Goal: Use online tool/utility: Utilize a website feature to perform a specific function

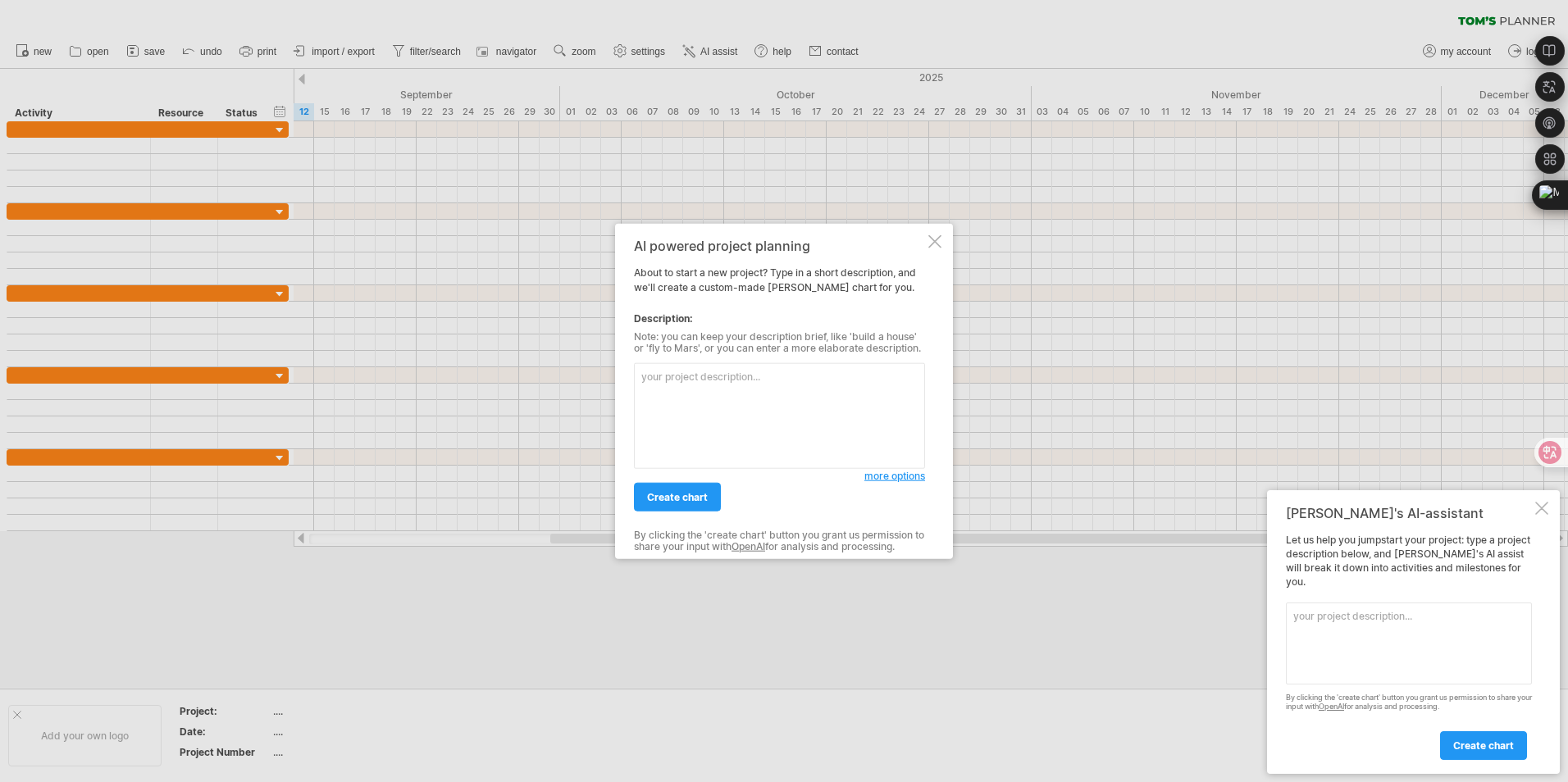
drag, startPoint x: 934, startPoint y: 242, endPoint x: 917, endPoint y: 248, distance: 18.0
click at [934, 242] on div at bounding box center [935, 241] width 13 height 13
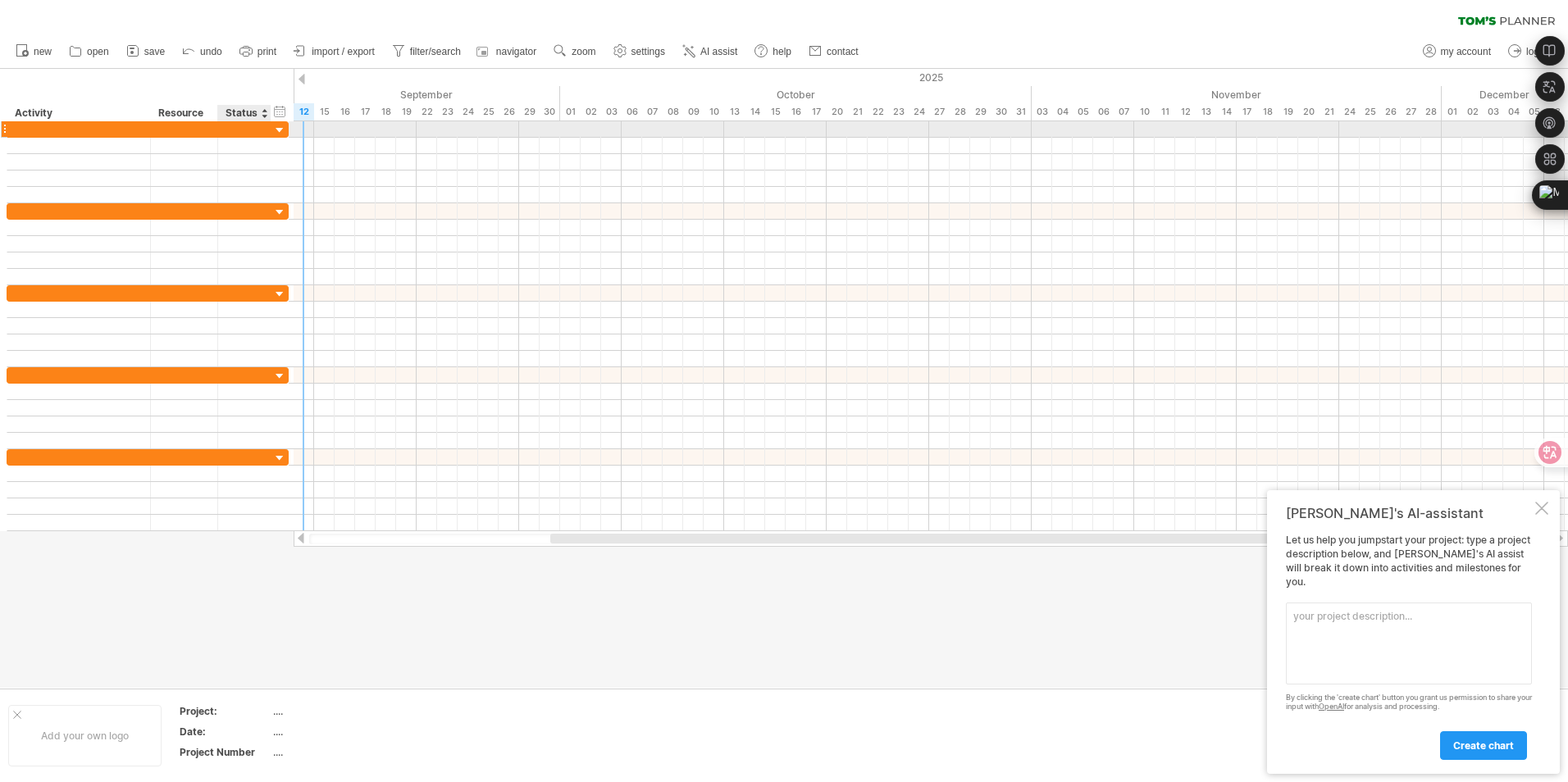
click at [279, 128] on div at bounding box center [280, 130] width 15 height 15
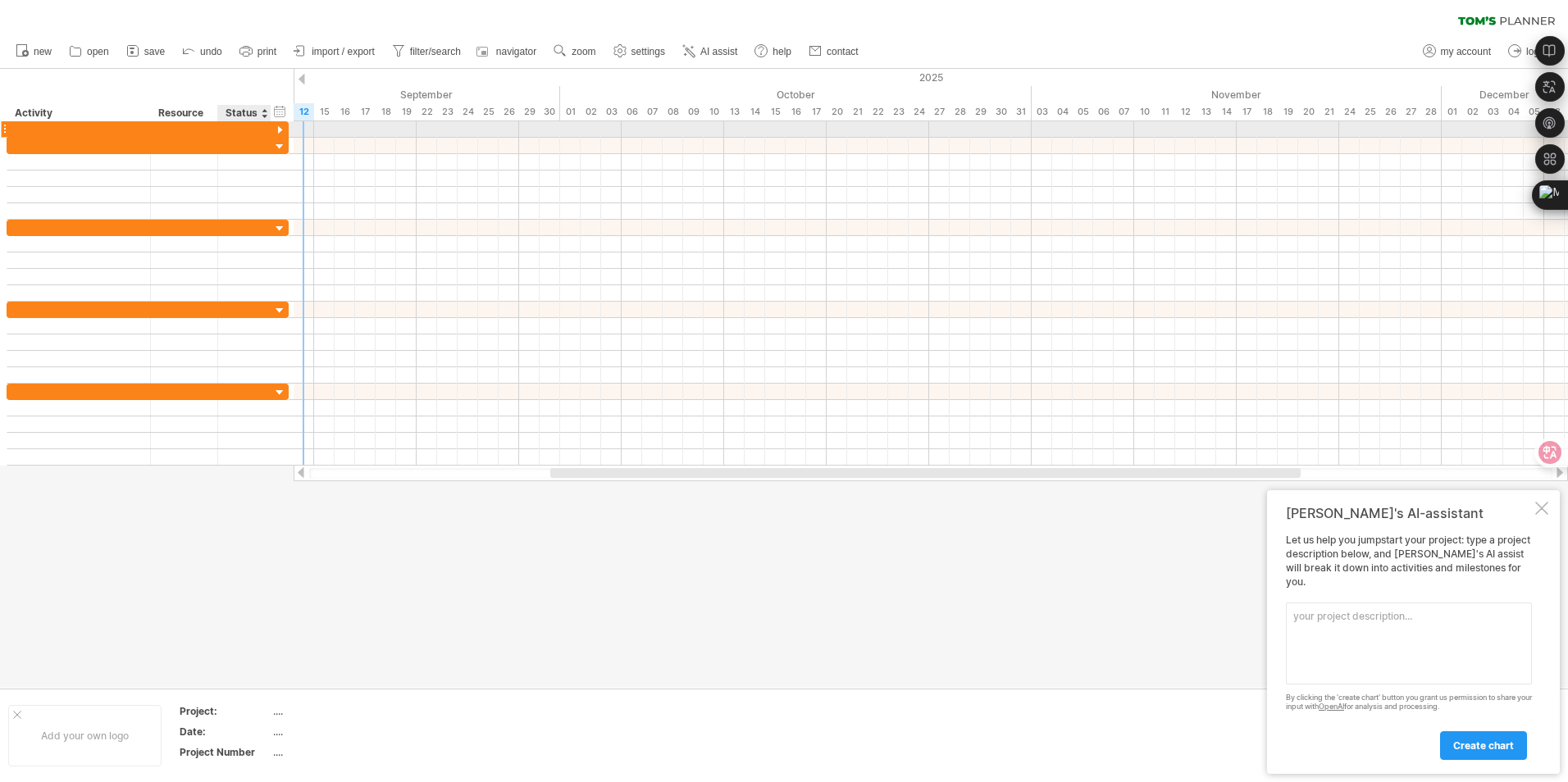
click at [279, 128] on div at bounding box center [280, 130] width 15 height 15
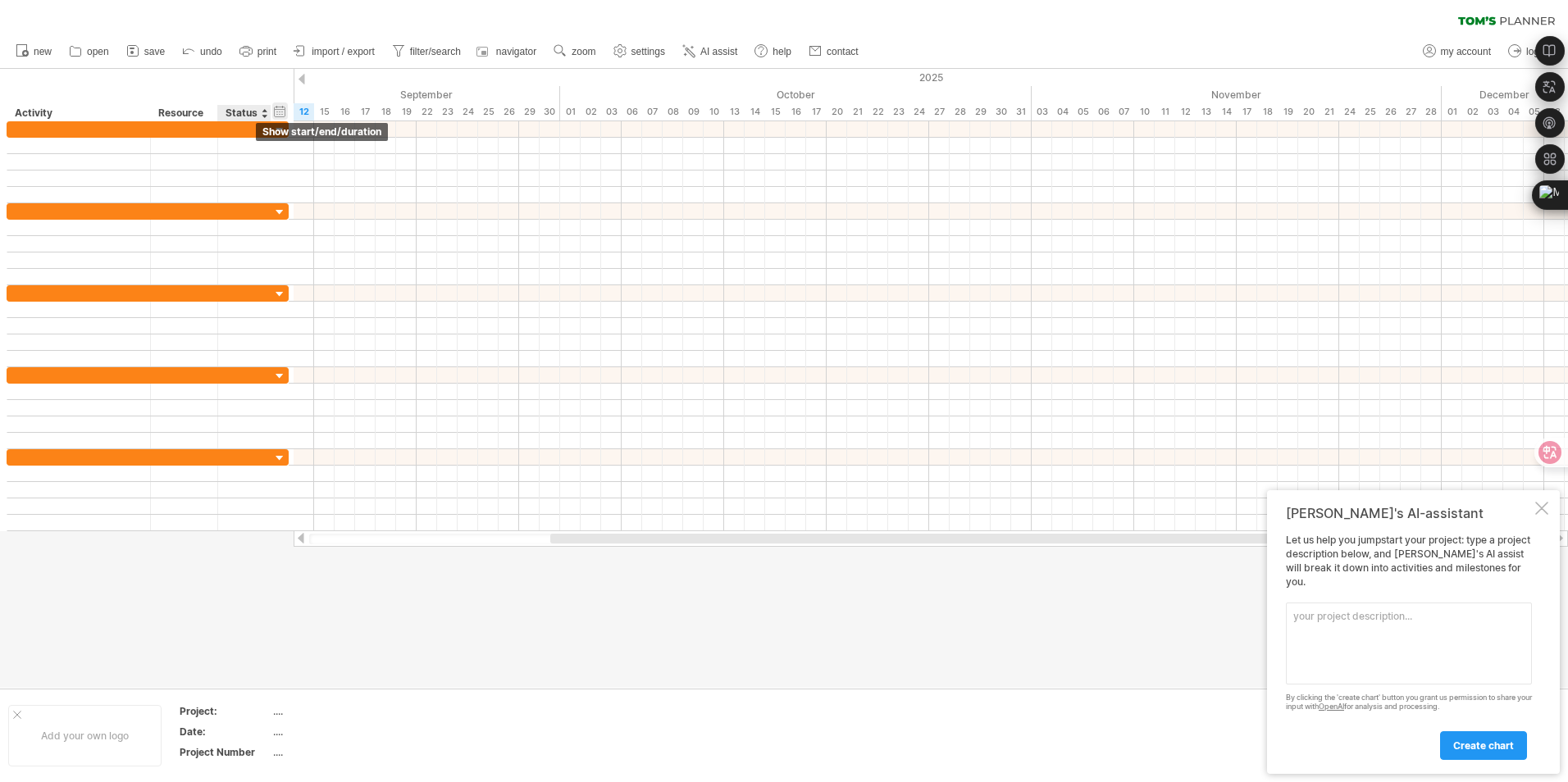
click at [277, 107] on div "hide start/end/duration show start/end/duration" at bounding box center [280, 110] width 15 height 17
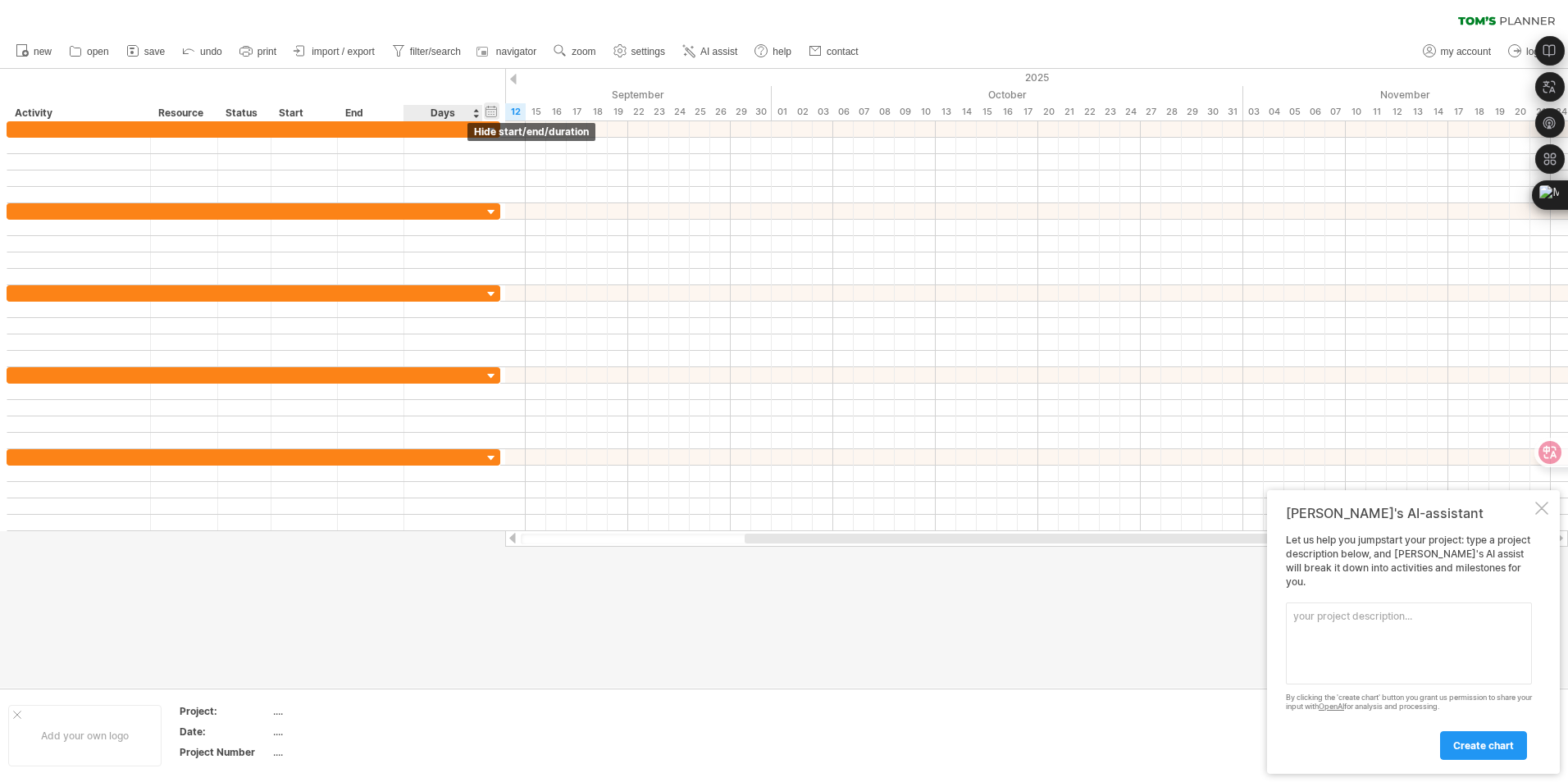
click at [491, 111] on div "hide start/end/duration show start/end/duration" at bounding box center [491, 110] width 15 height 17
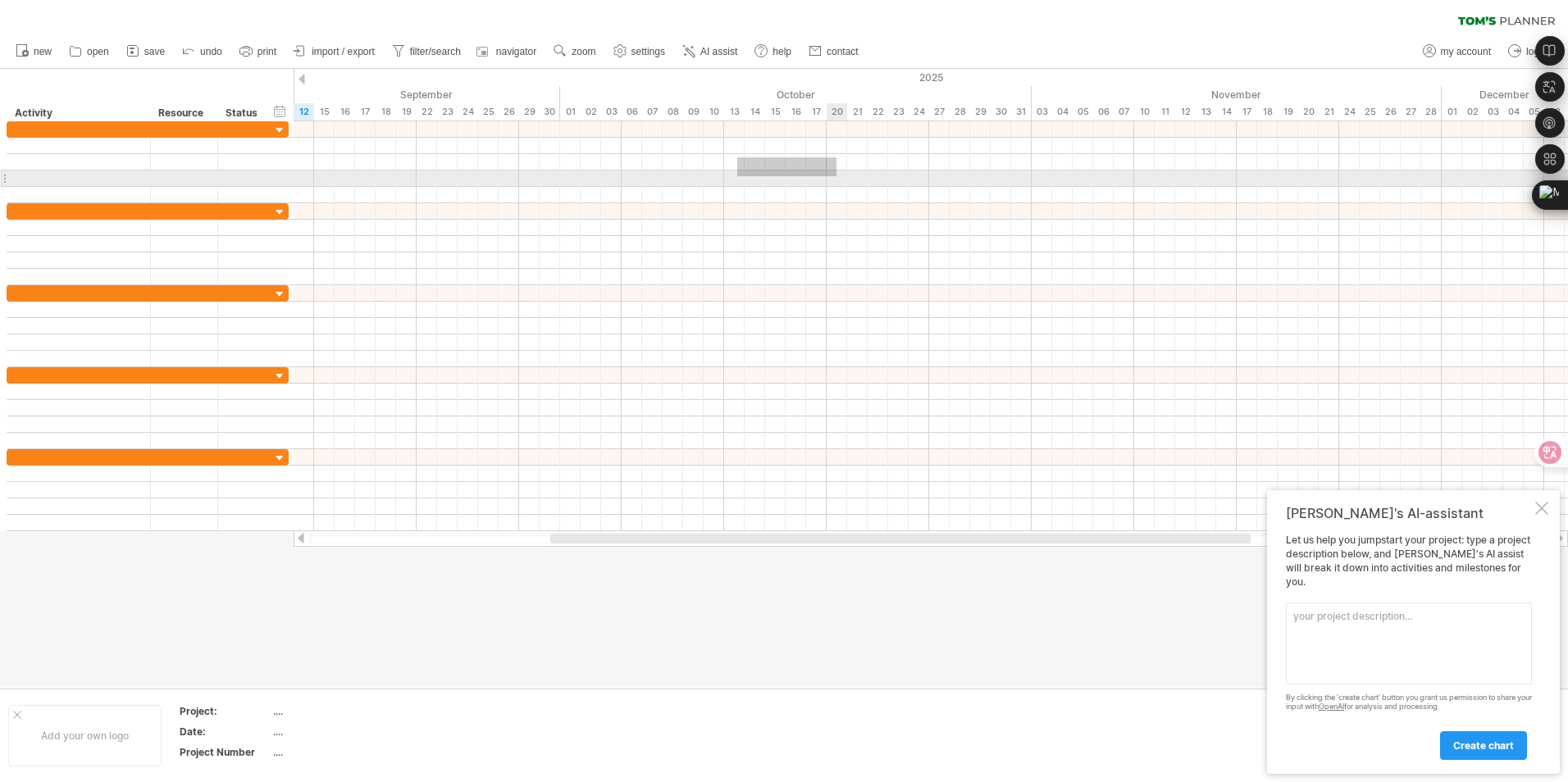
drag, startPoint x: 737, startPoint y: 158, endPoint x: 837, endPoint y: 177, distance: 101.8
click at [837, 177] on div at bounding box center [930, 161] width 1275 height 82
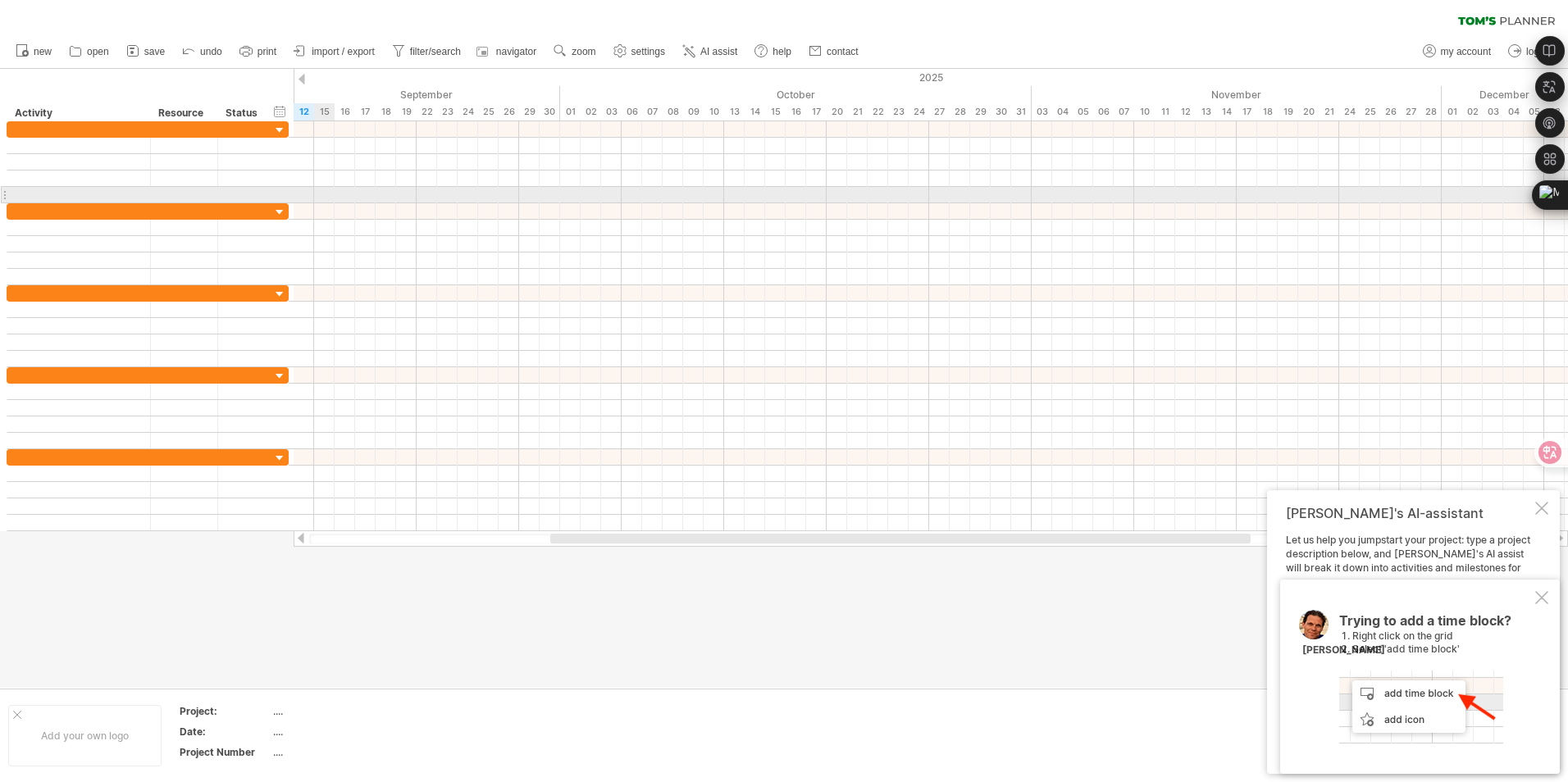
click at [332, 196] on div at bounding box center [930, 195] width 1275 height 16
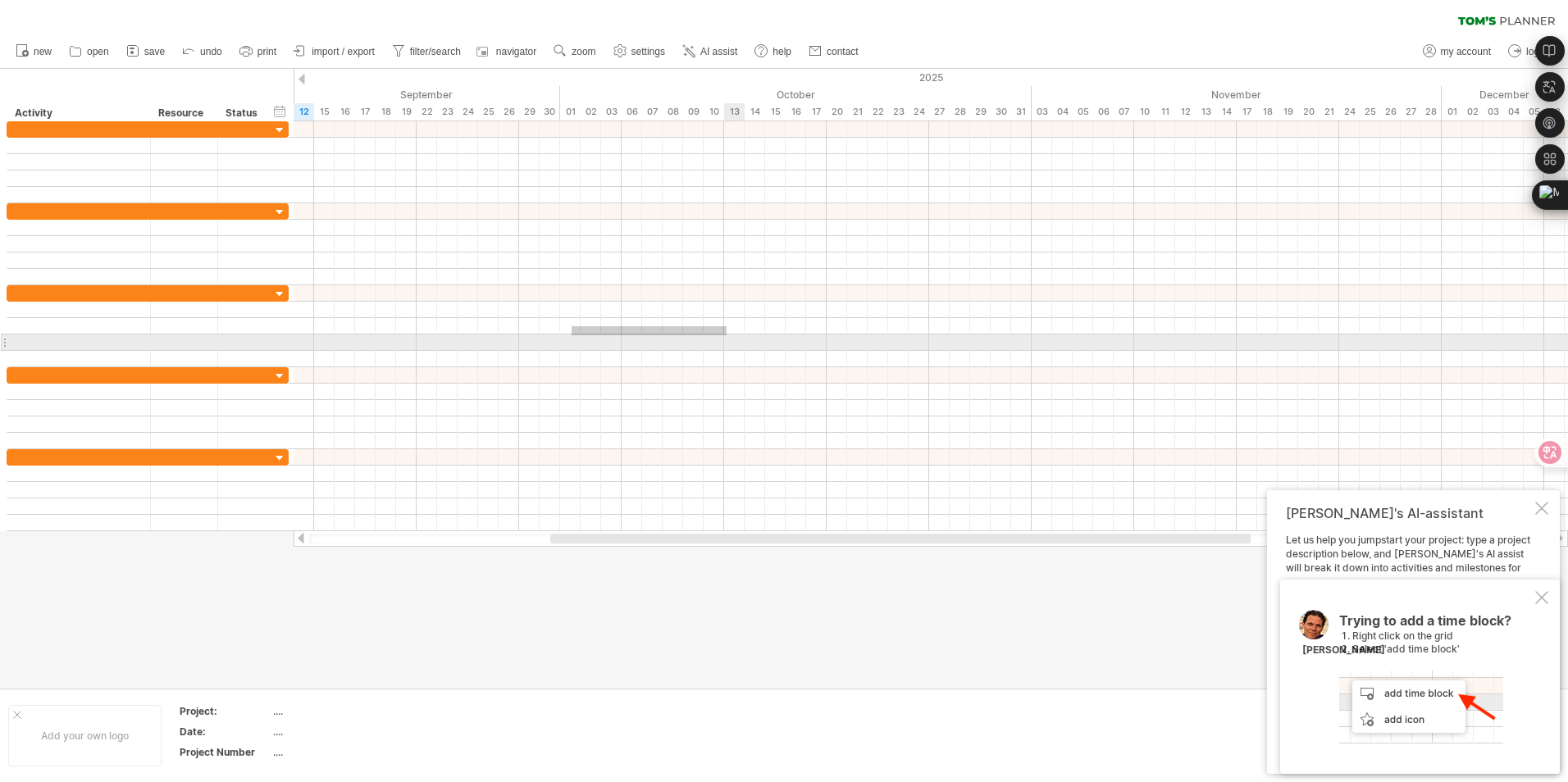
drag, startPoint x: 571, startPoint y: 326, endPoint x: 769, endPoint y: 338, distance: 198.4
click at [769, 338] on div at bounding box center [930, 326] width 1275 height 82
click at [718, 328] on div at bounding box center [930, 326] width 1275 height 16
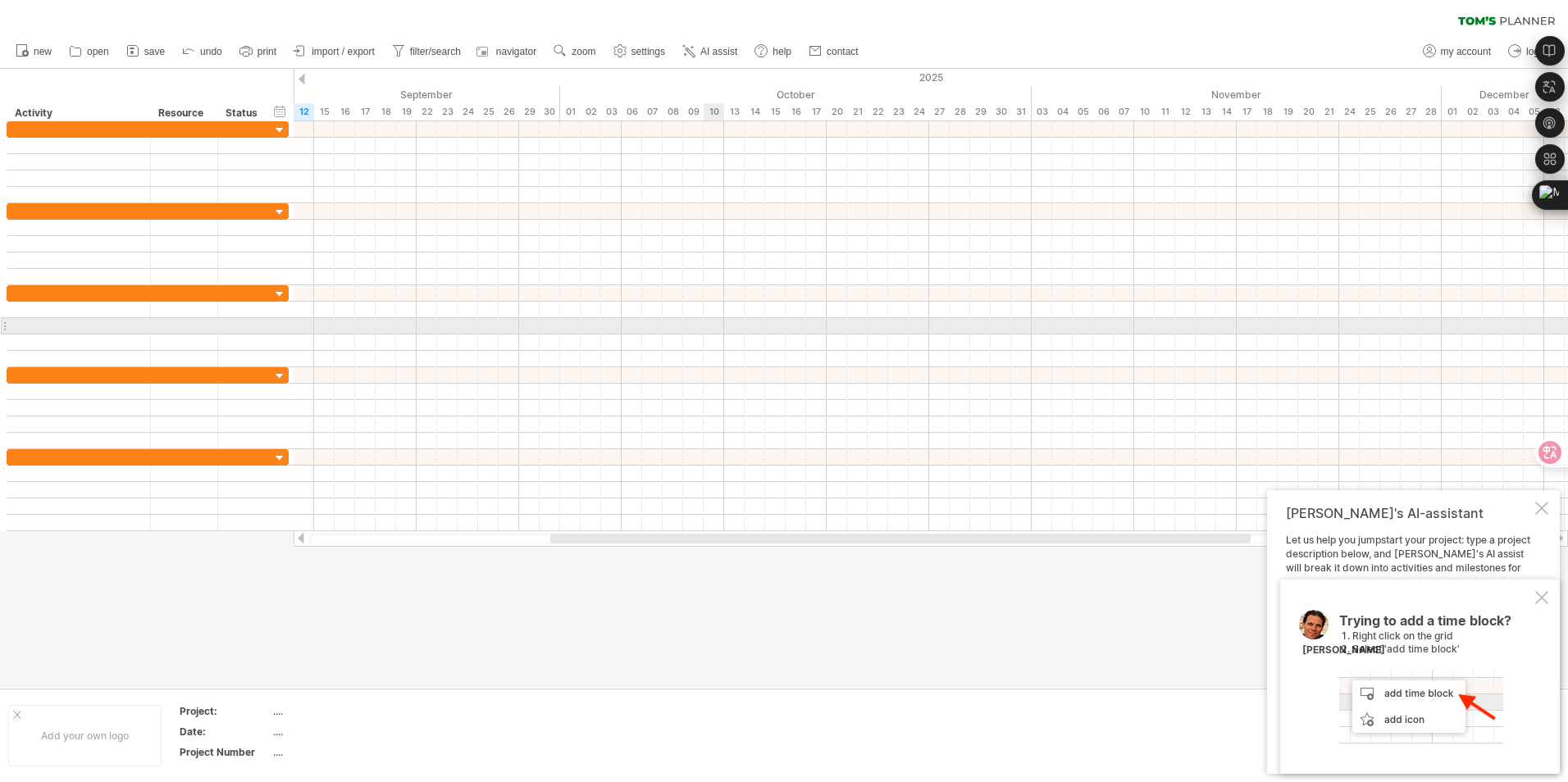
click at [718, 328] on div at bounding box center [930, 326] width 1275 height 16
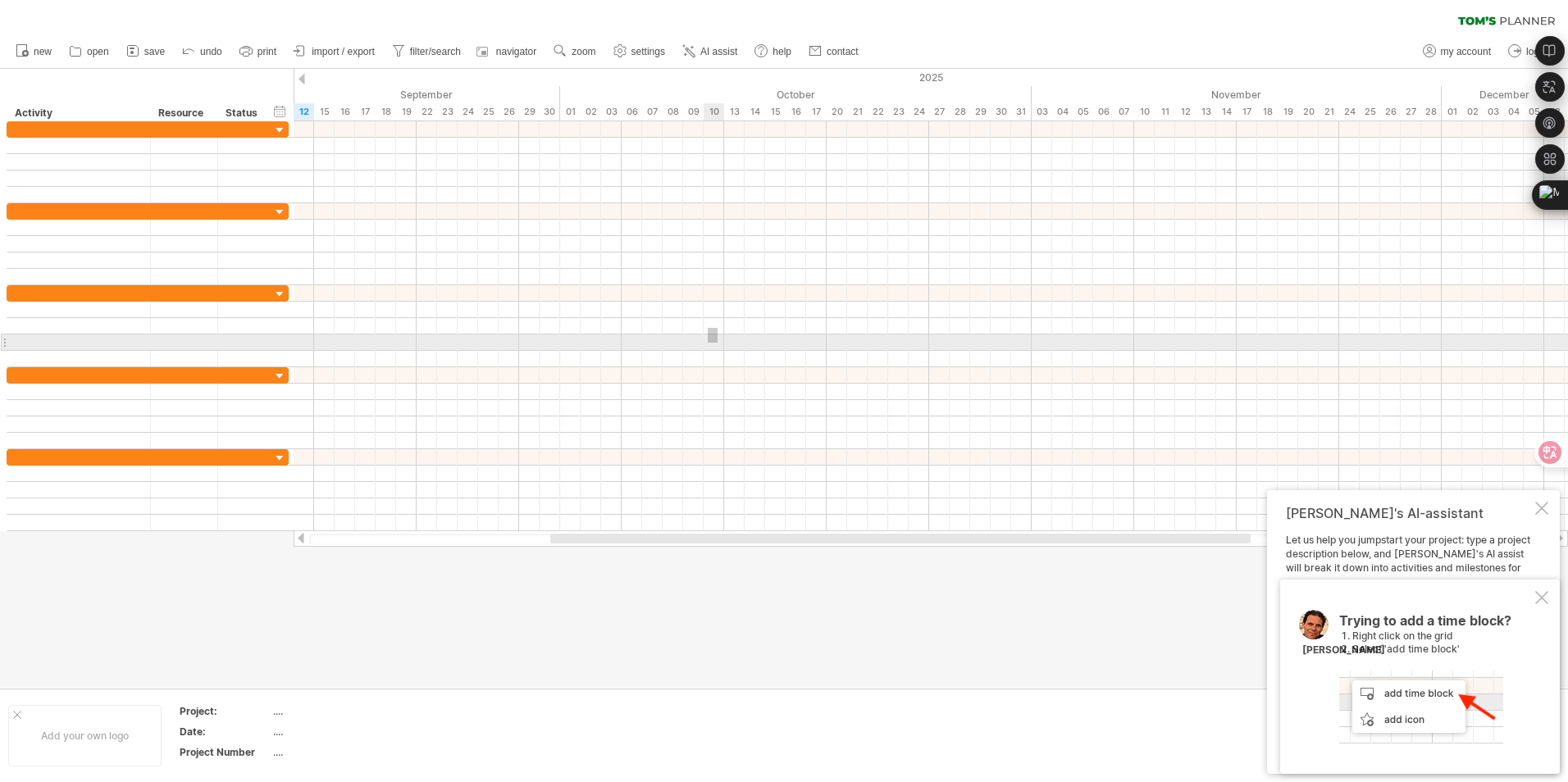
drag, startPoint x: 718, startPoint y: 328, endPoint x: 708, endPoint y: 343, distance: 18.0
click at [708, 343] on div at bounding box center [930, 326] width 1275 height 82
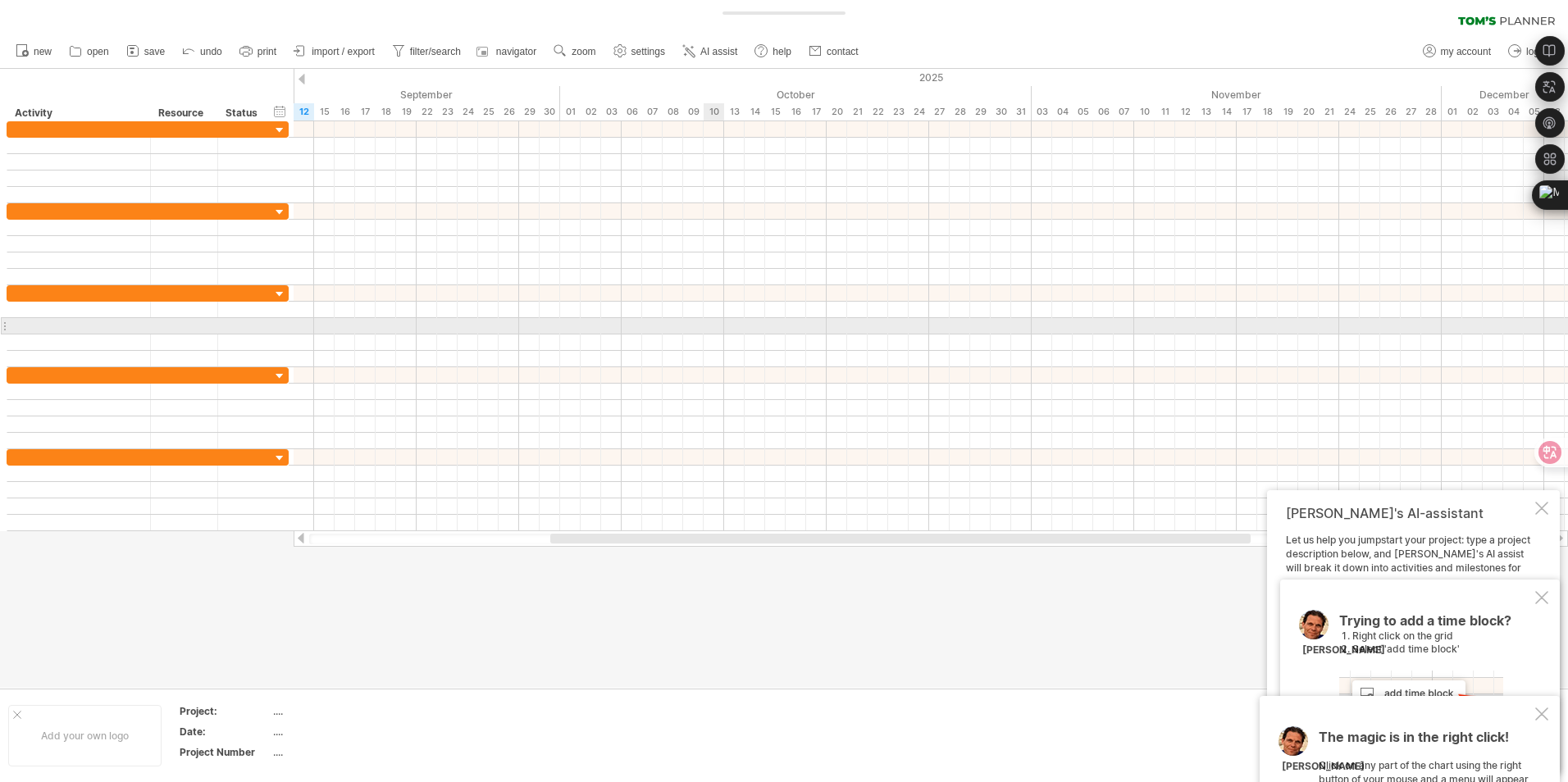
click at [713, 329] on div at bounding box center [930, 326] width 1275 height 16
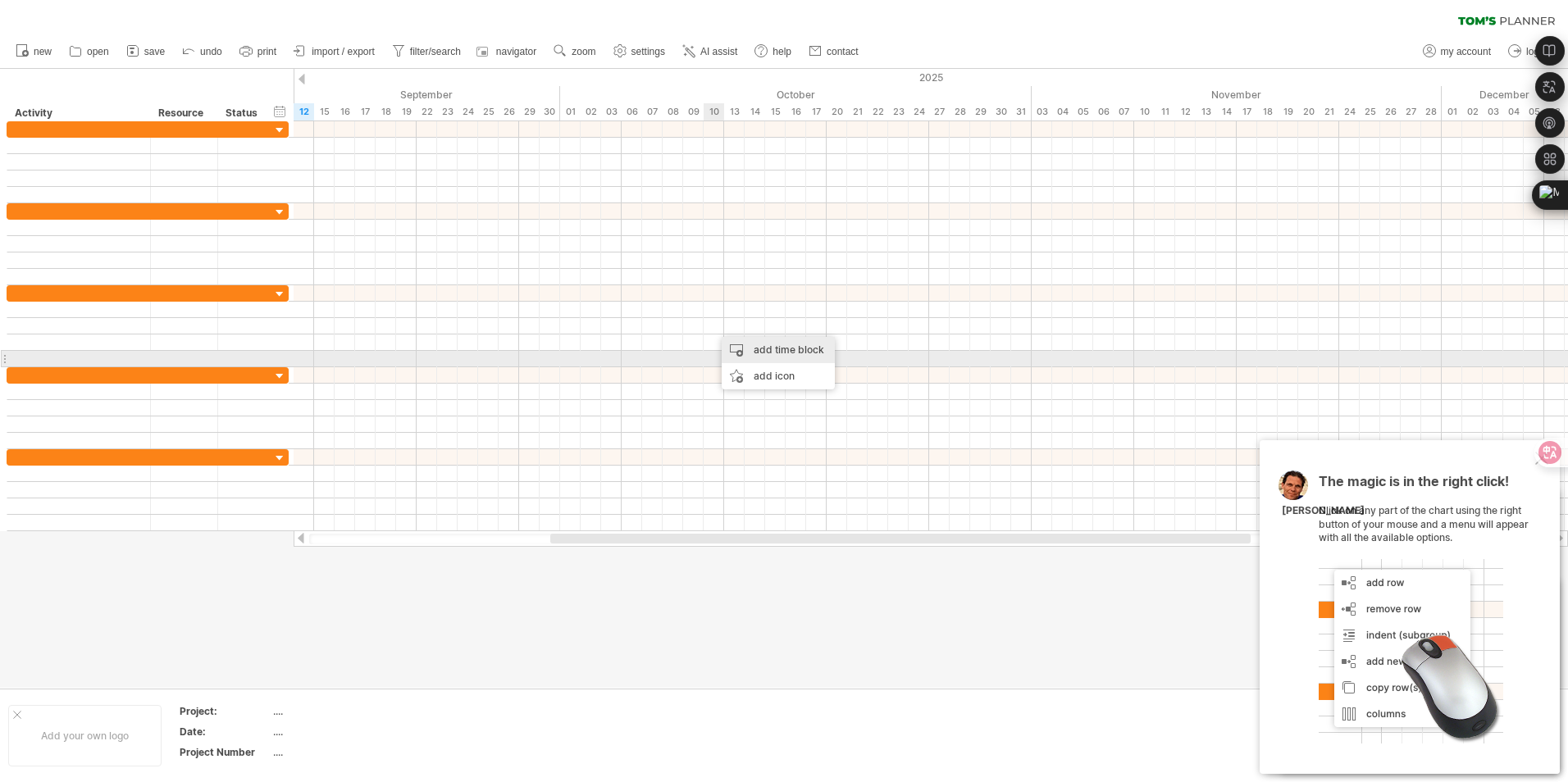
click at [743, 356] on div "add time block" at bounding box center [779, 350] width 113 height 26
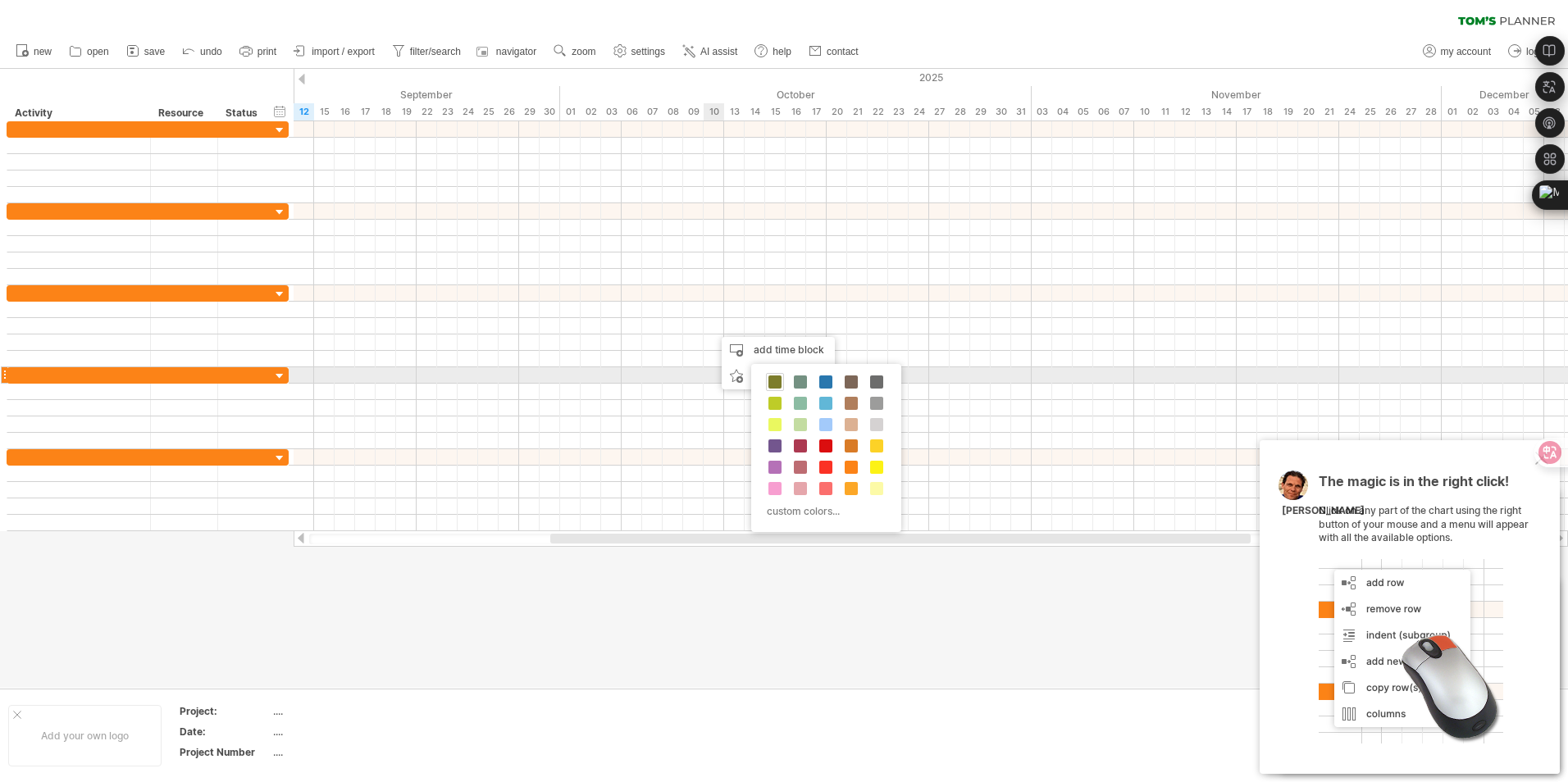
click at [780, 380] on span at bounding box center [775, 382] width 13 height 13
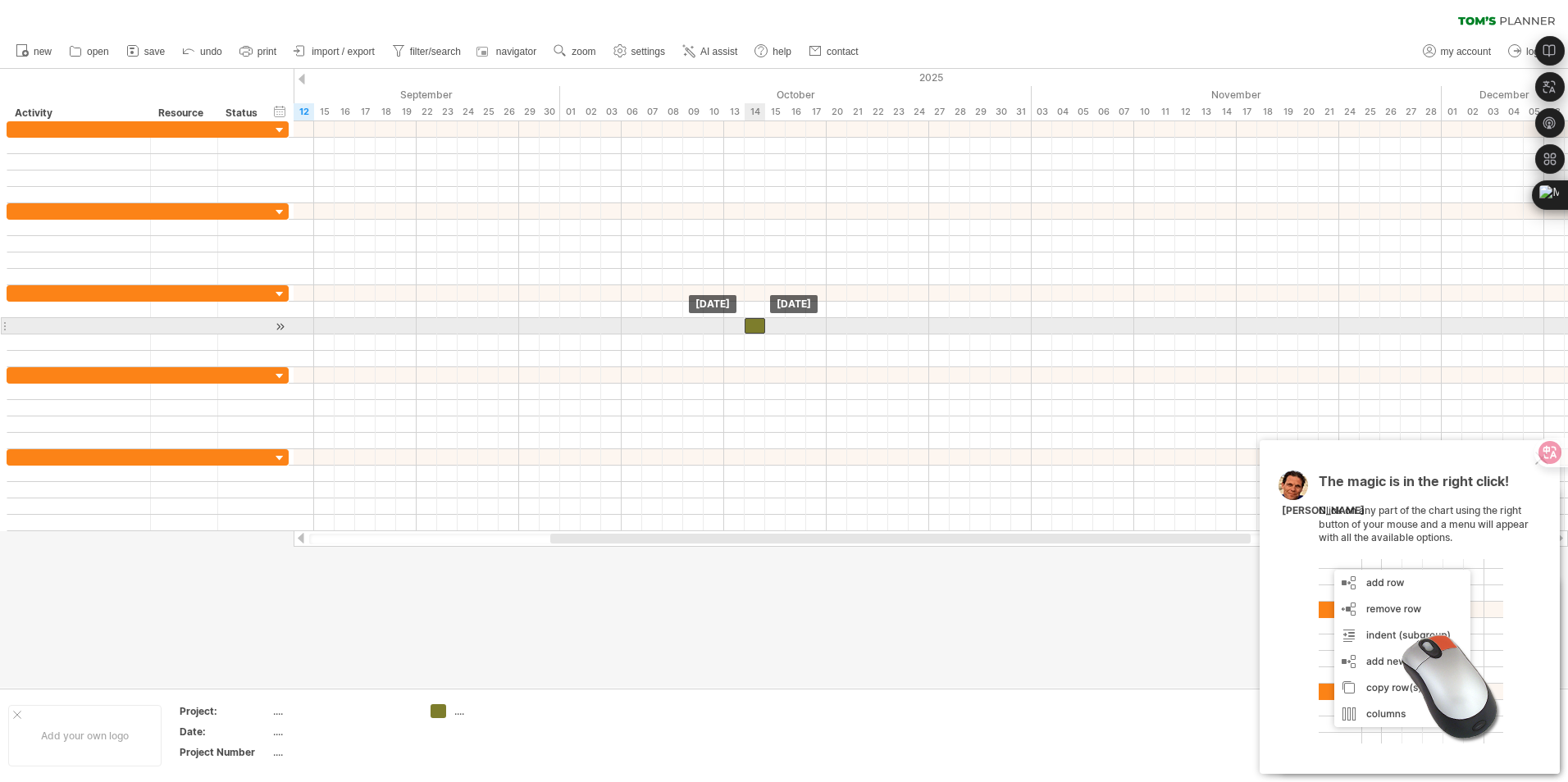
drag, startPoint x: 727, startPoint y: 326, endPoint x: 761, endPoint y: 330, distance: 34.2
click at [761, 330] on div at bounding box center [754, 326] width 21 height 15
drag, startPoint x: 764, startPoint y: 328, endPoint x: 883, endPoint y: 330, distance: 119.0
click at [883, 330] on div at bounding box center [816, 326] width 144 height 15
click at [875, 330] on div at bounding box center [816, 326] width 144 height 15
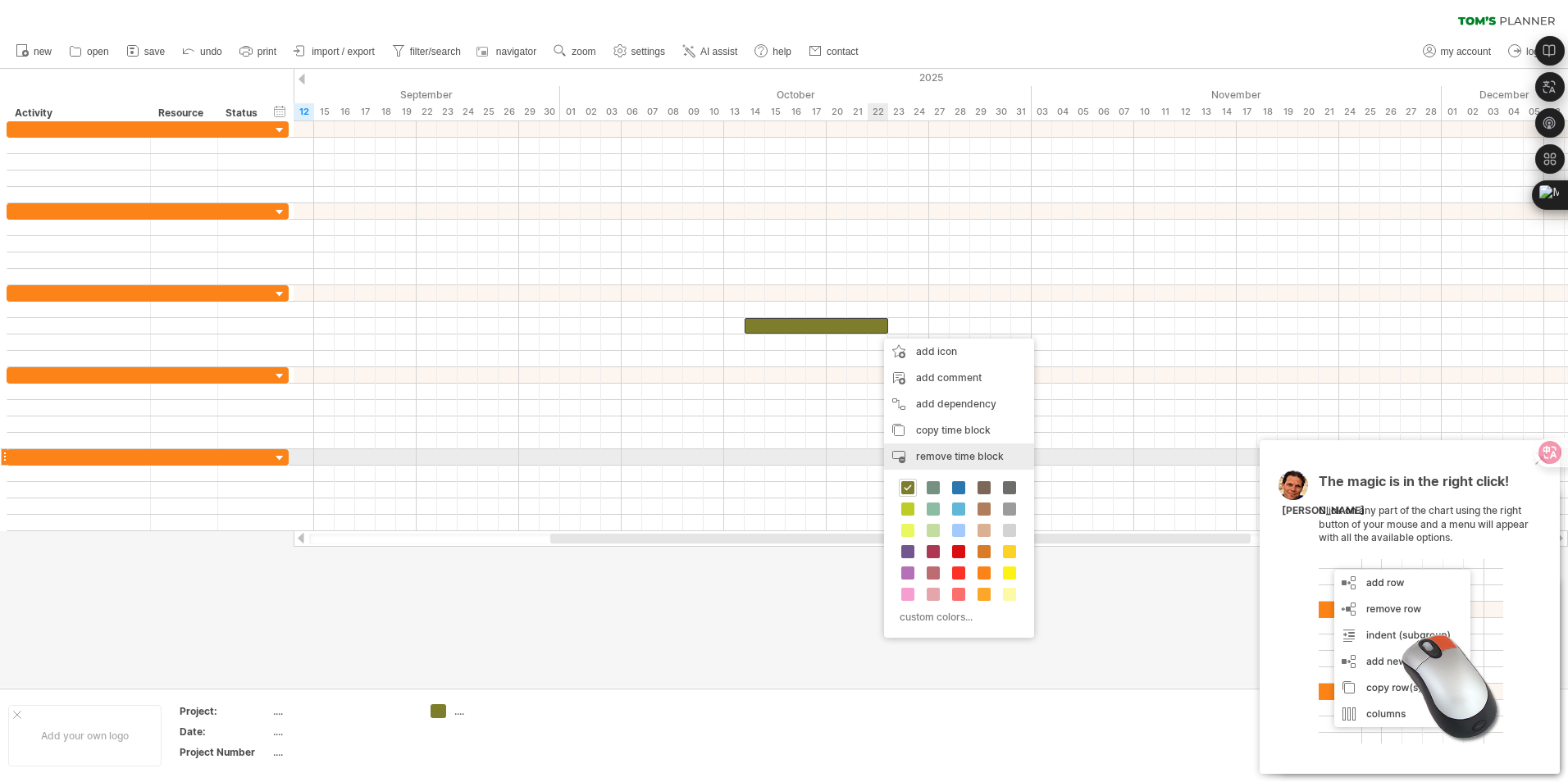
click at [935, 465] on div "remove time block remove selected items" at bounding box center [959, 456] width 150 height 26
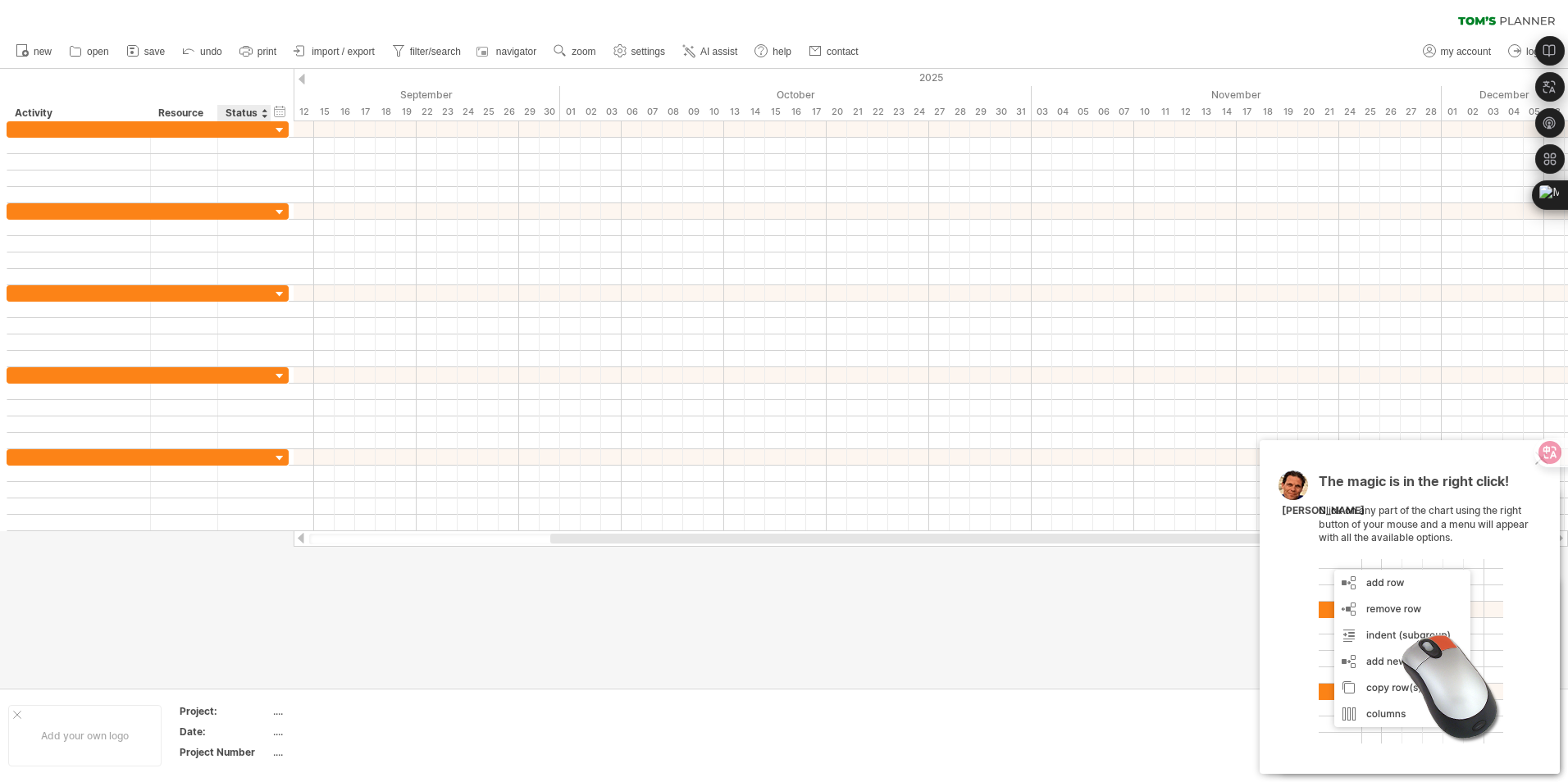
click at [241, 715] on div "Project:" at bounding box center [224, 711] width 91 height 14
click at [311, 717] on div "...." at bounding box center [342, 711] width 138 height 14
click at [495, 730] on td at bounding box center [487, 735] width 129 height 63
click at [509, 712] on td at bounding box center [487, 735] width 129 height 63
click at [511, 650] on div at bounding box center [784, 378] width 1568 height 619
